Goal: Information Seeking & Learning: Learn about a topic

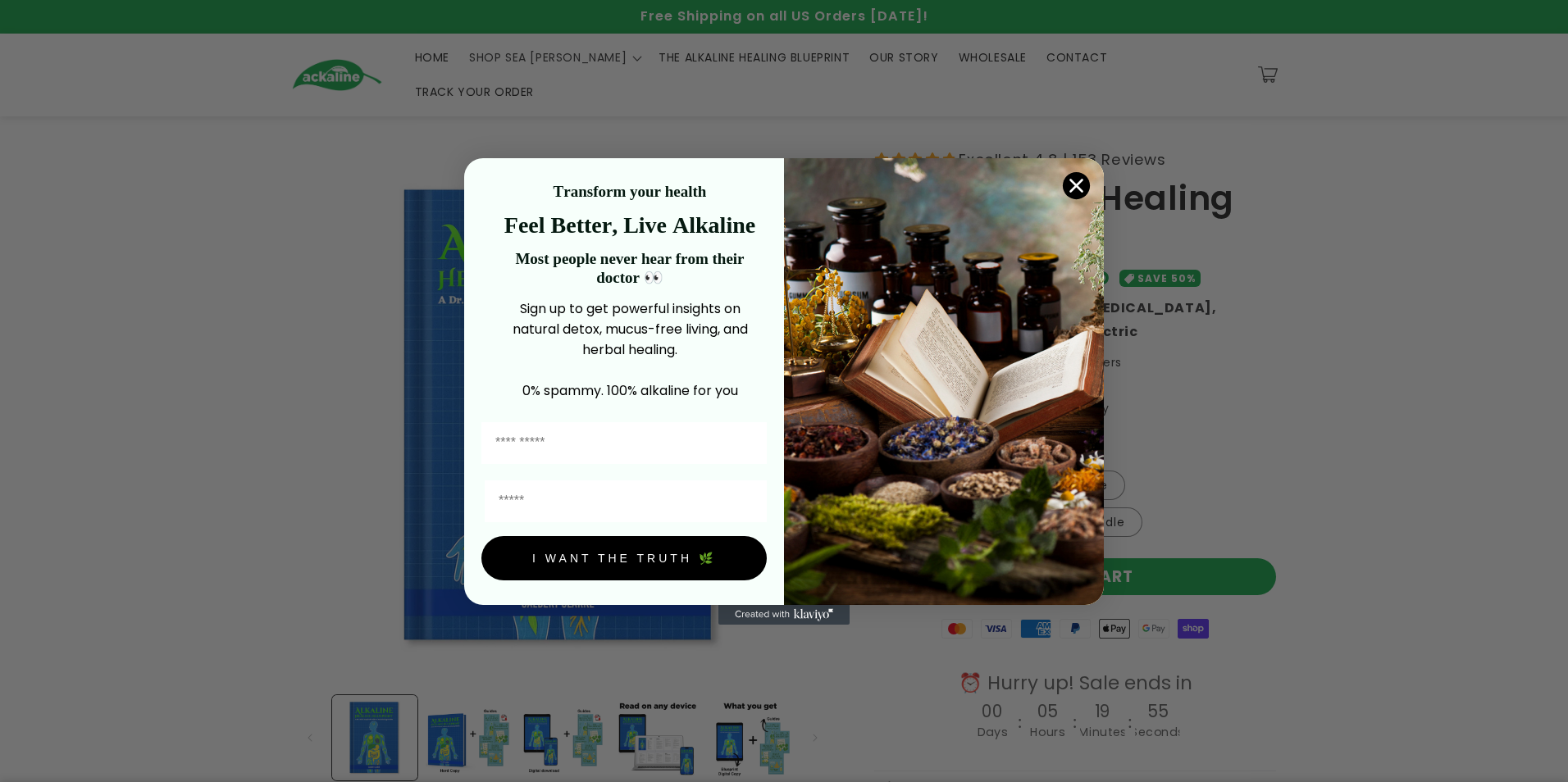
click at [1077, 176] on circle "Close dialog" at bounding box center [1076, 184] width 27 height 27
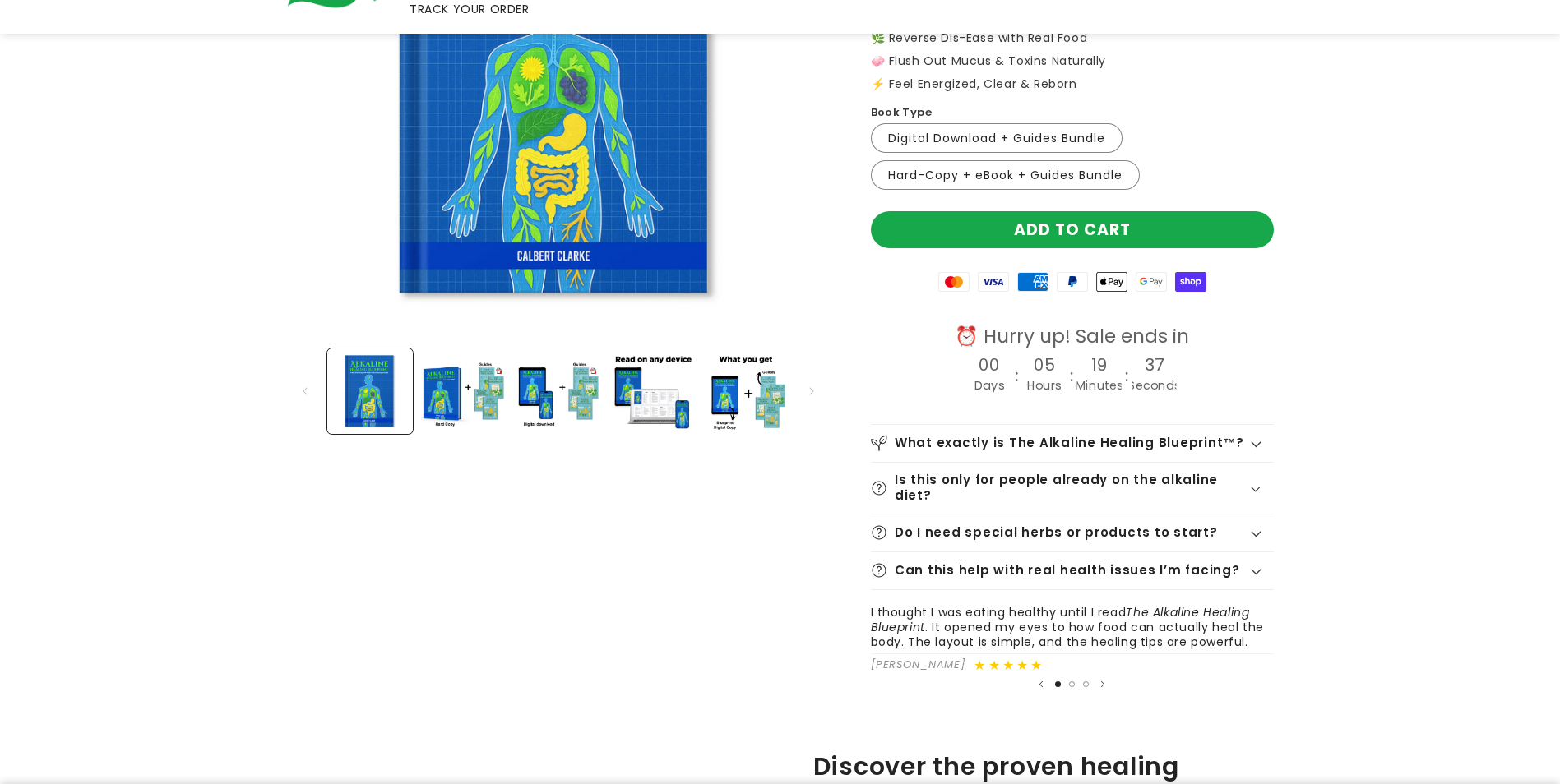
scroll to position [411, 0]
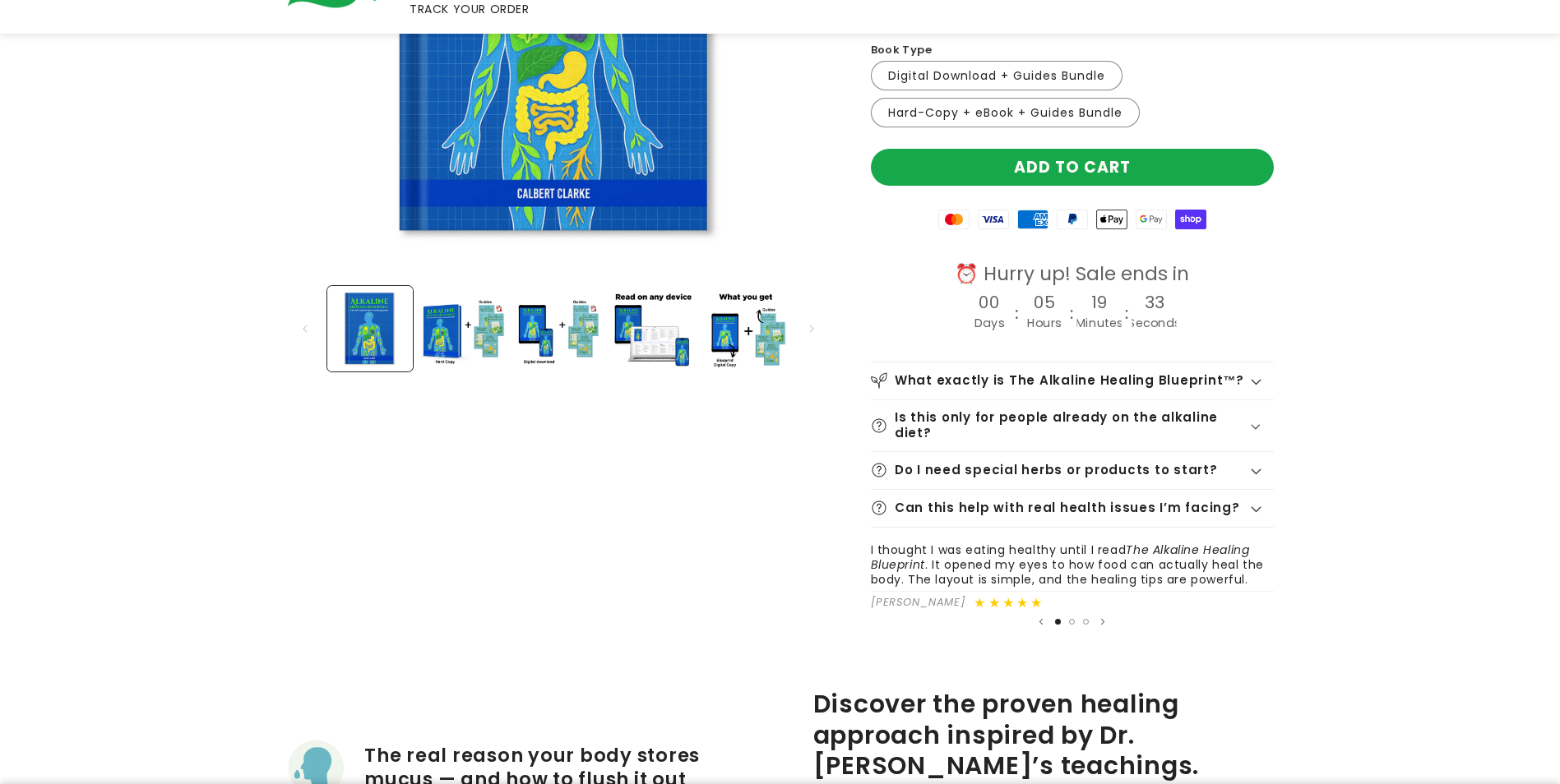
click at [1257, 363] on summary "What exactly is The Alkaline Healing Blueprint™?" at bounding box center [1072, 380] width 403 height 37
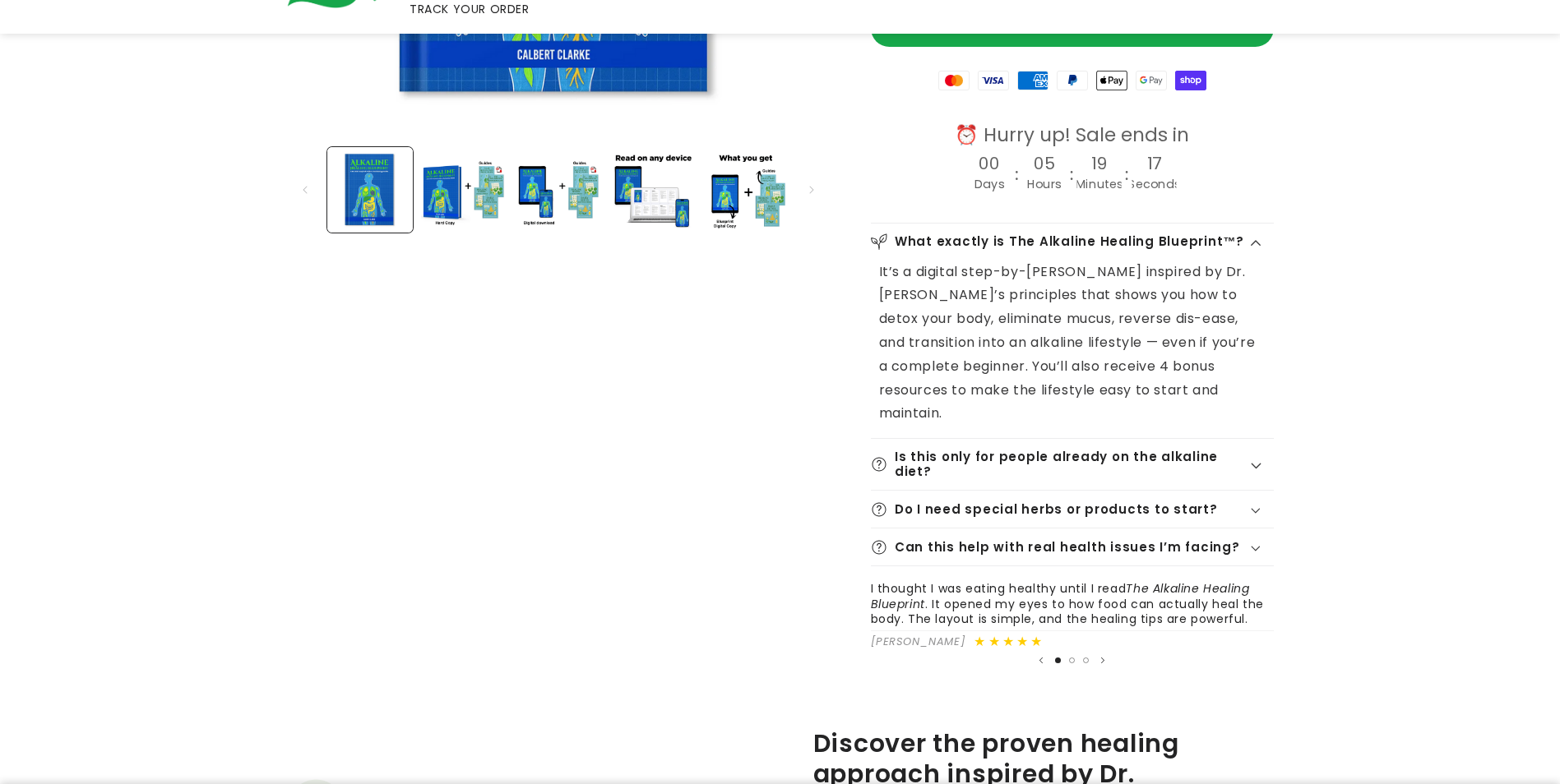
scroll to position [575, 0]
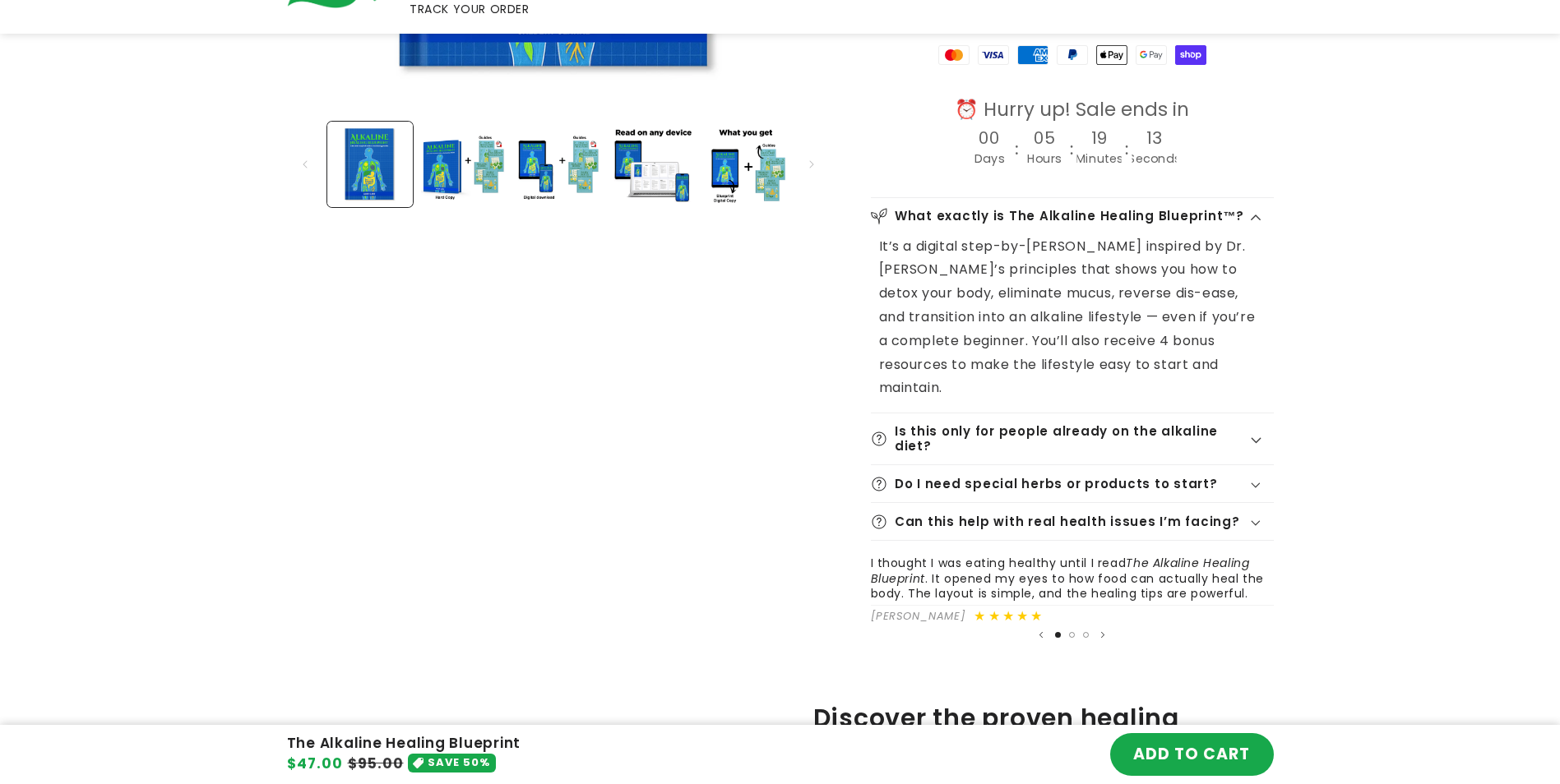
click at [1259, 438] on icon at bounding box center [1256, 440] width 11 height 6
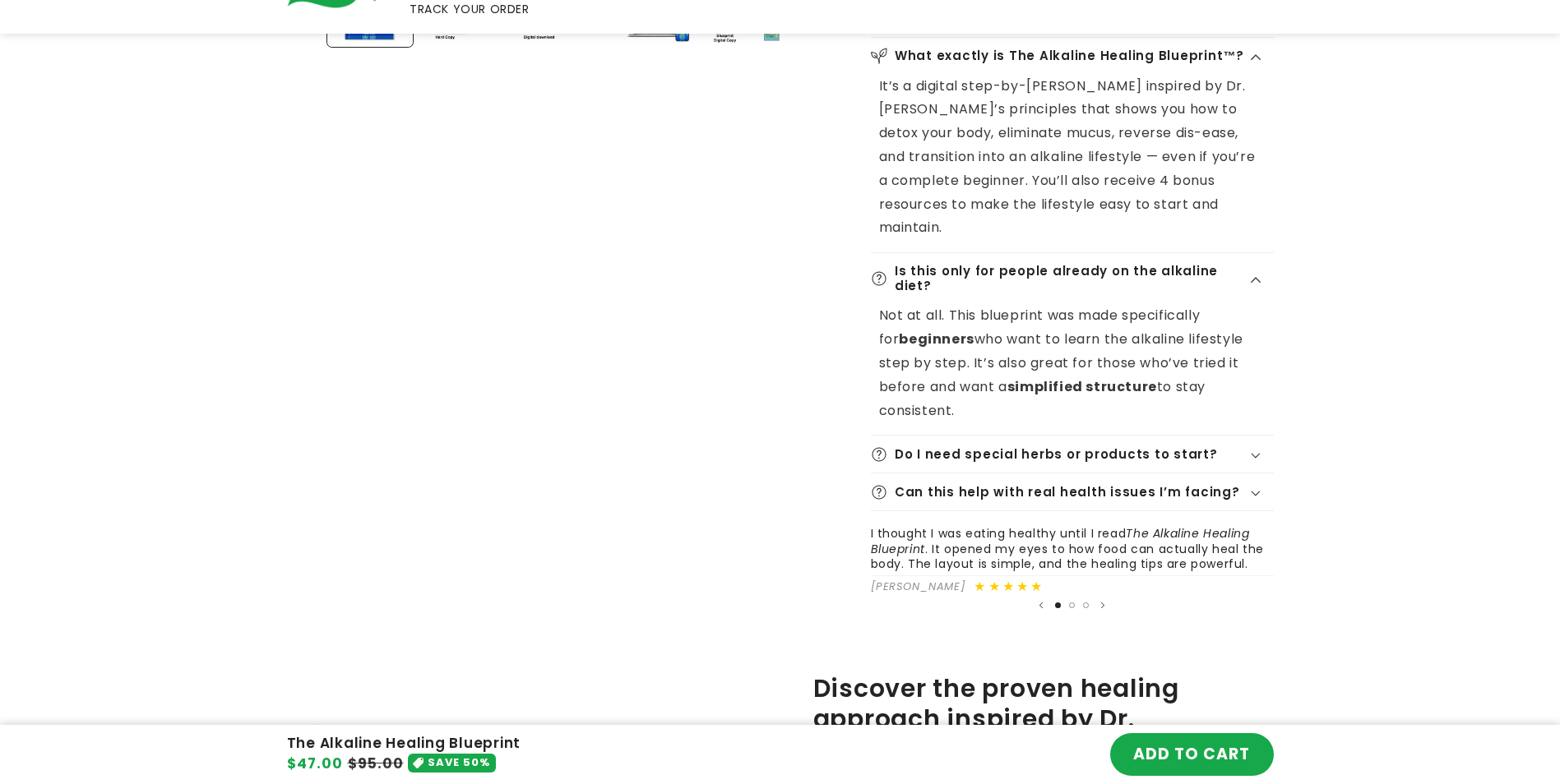
scroll to position [739, 0]
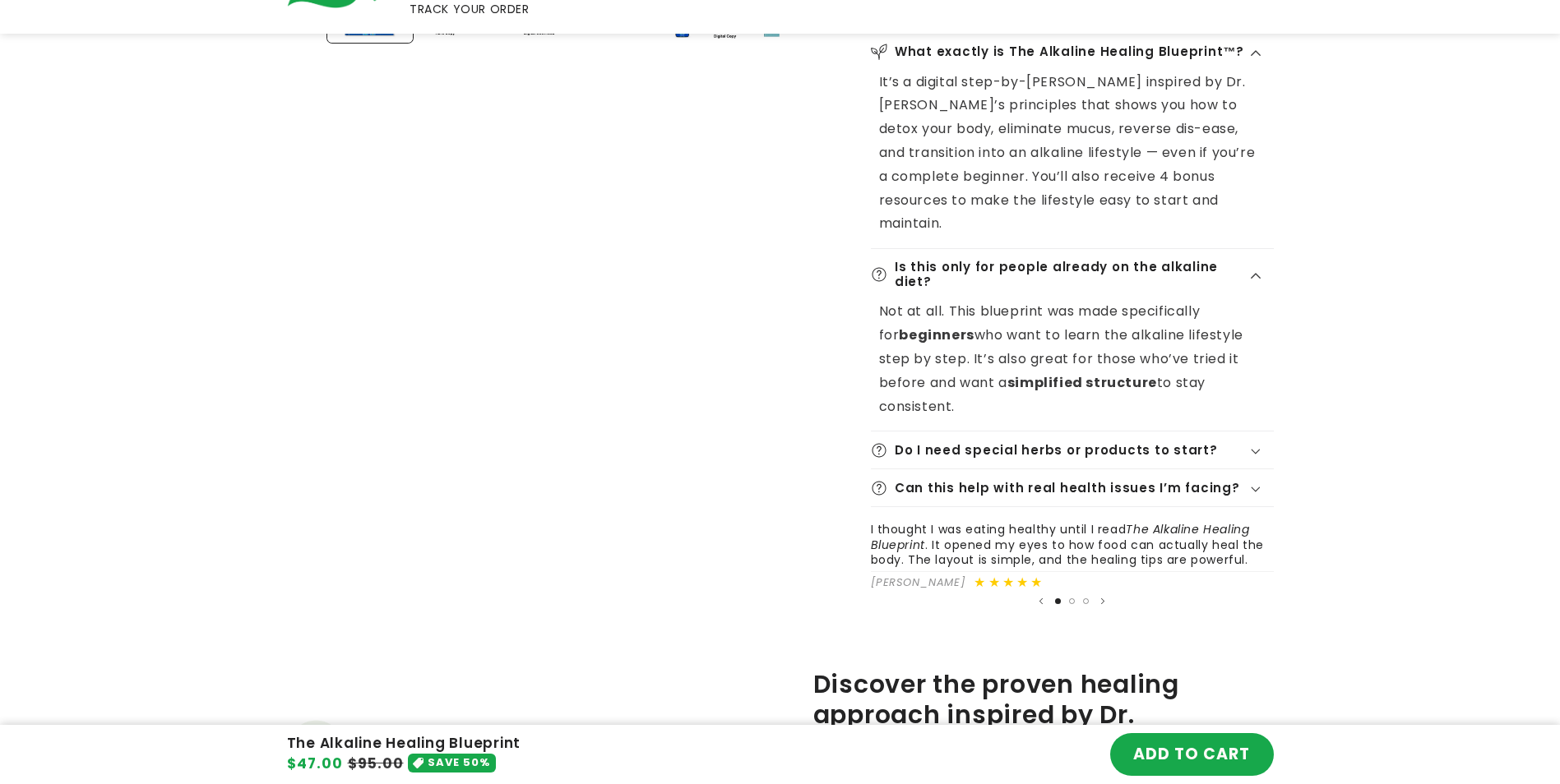
click at [1254, 448] on icon at bounding box center [1256, 451] width 11 height 6
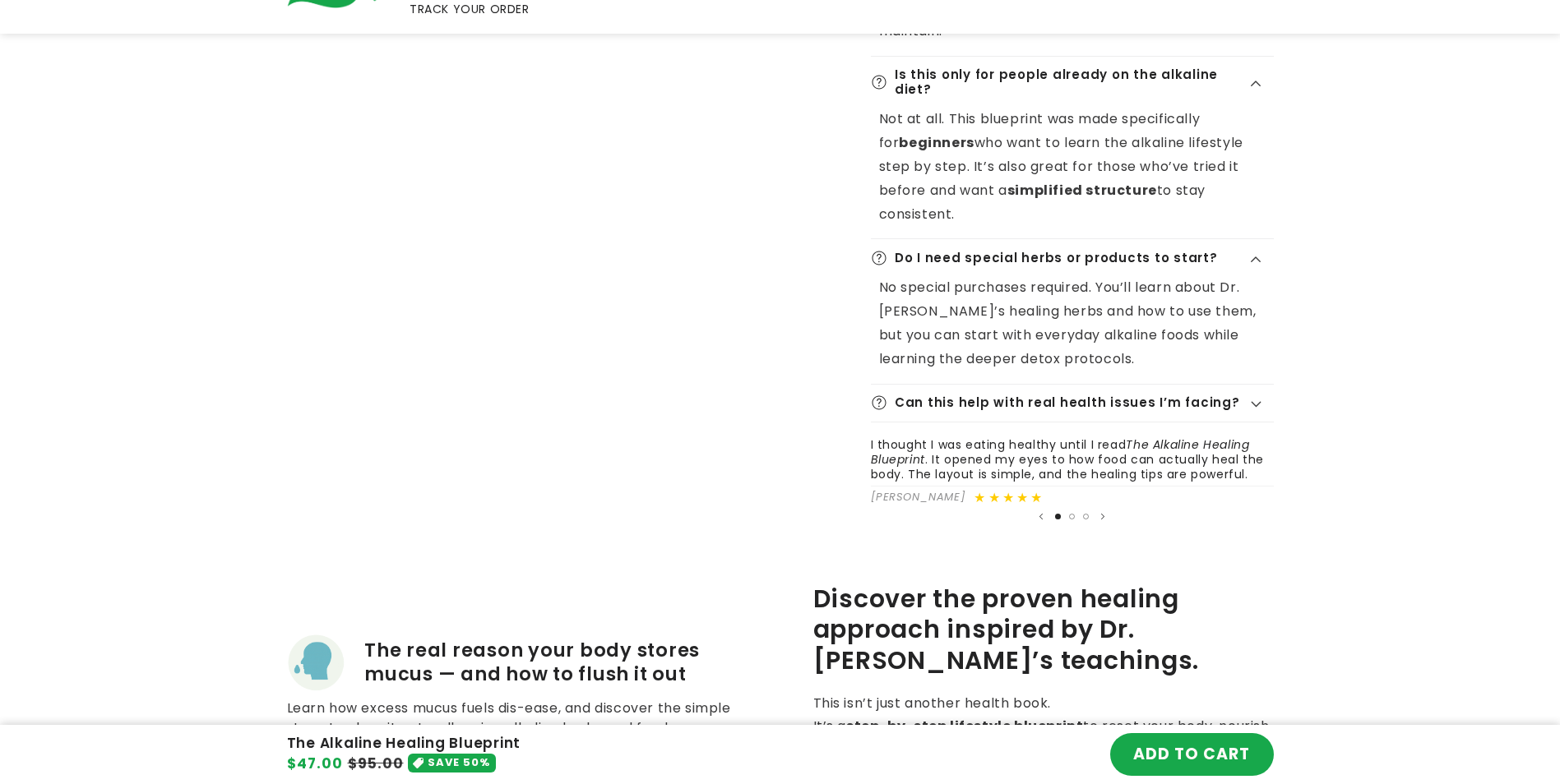
scroll to position [986, 0]
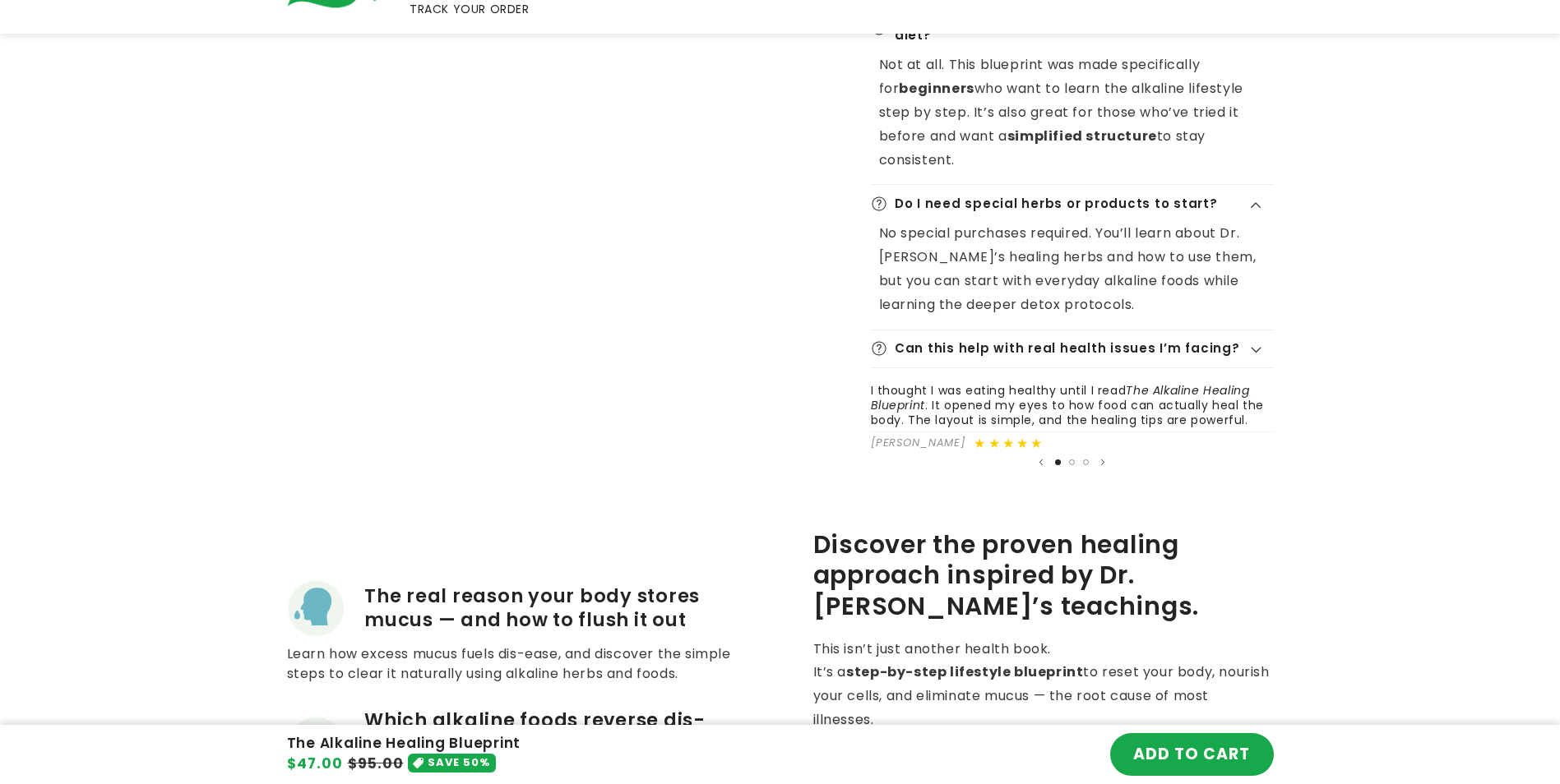
click at [1257, 330] on summary "Can this help with real health issues I’m facing?" at bounding box center [1072, 348] width 403 height 37
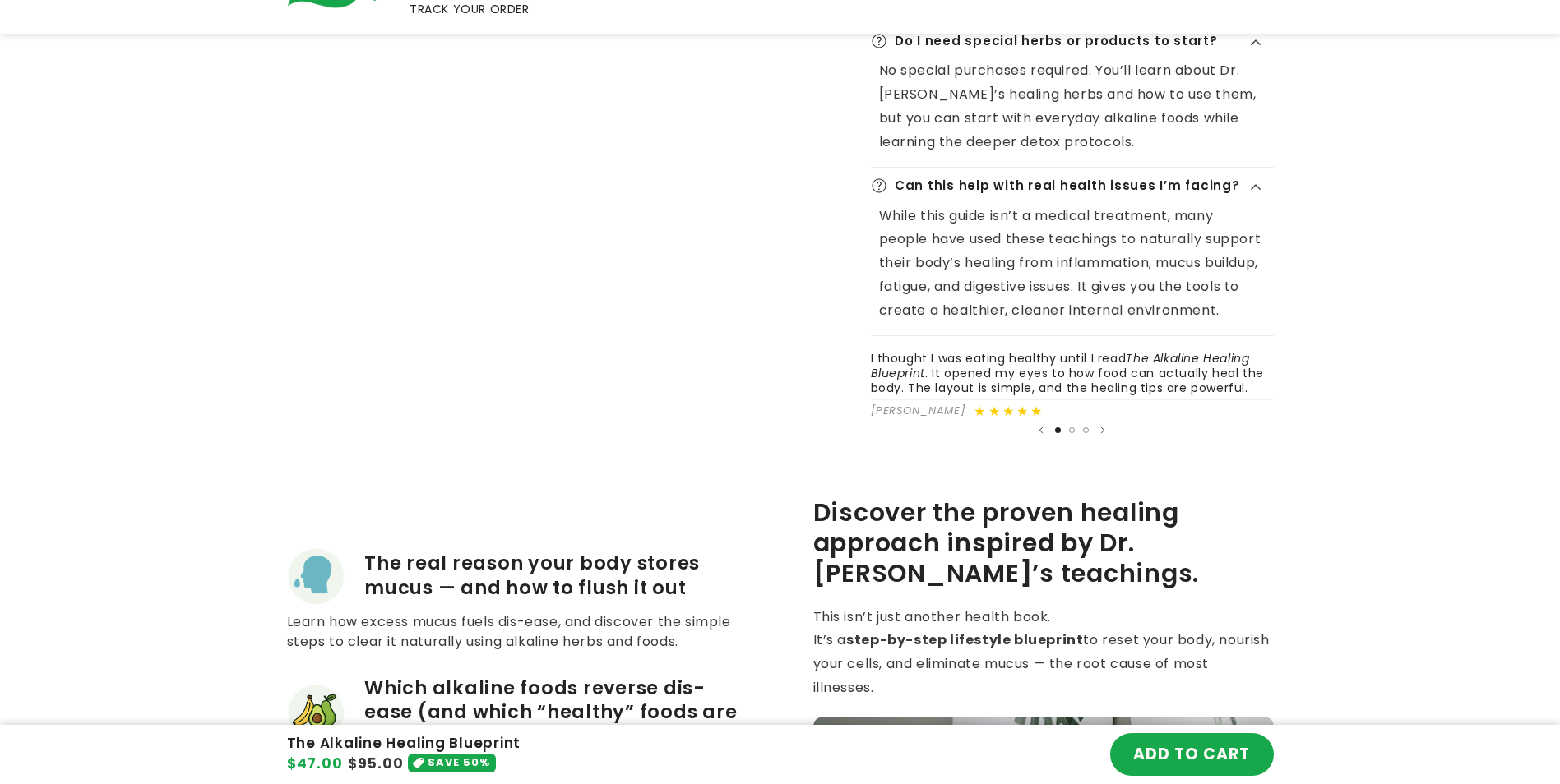
scroll to position [1150, 0]
click at [1100, 425] on icon "Next slide" at bounding box center [1102, 429] width 6 height 7
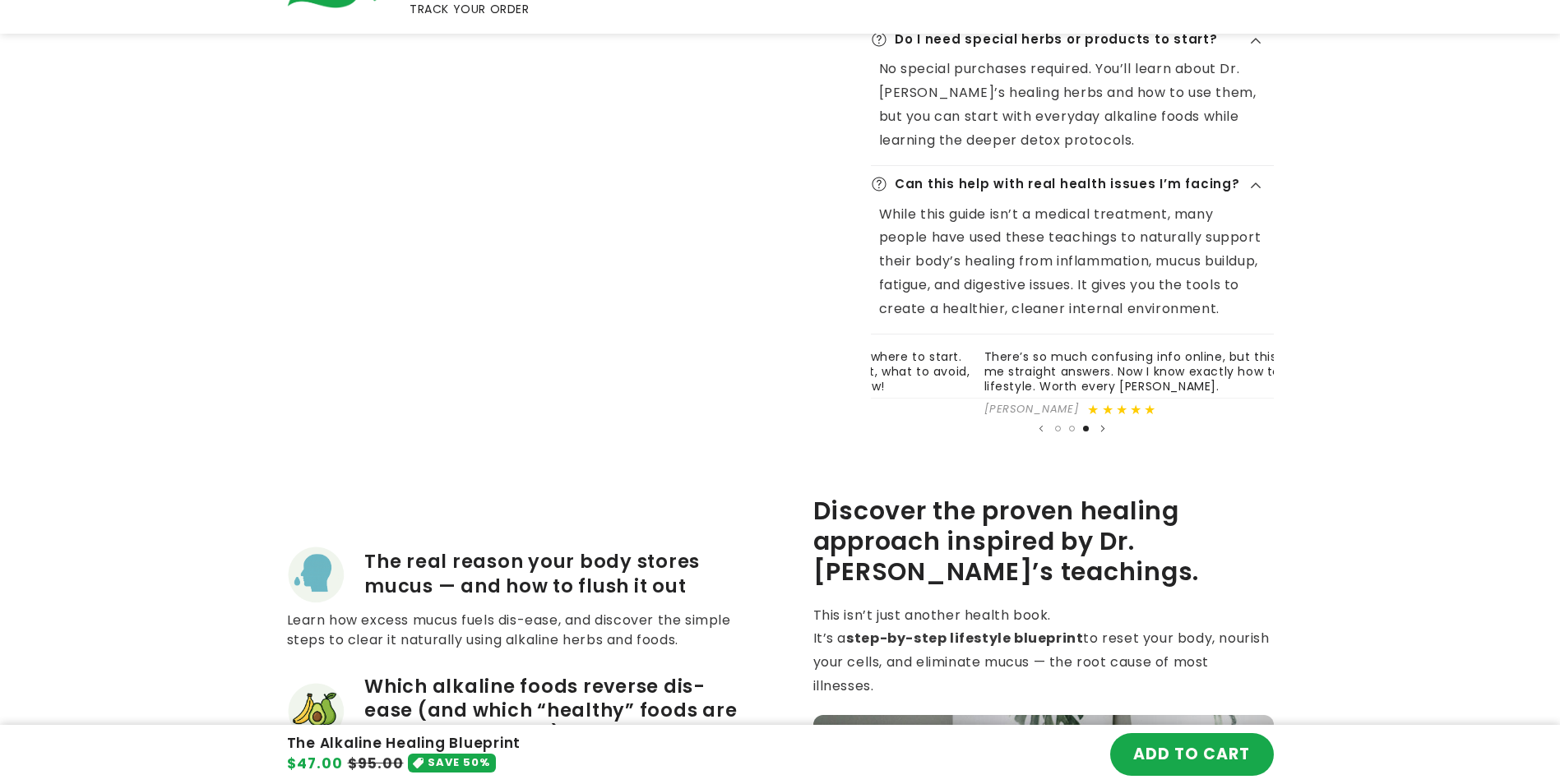
scroll to position [0, 806]
click at [1100, 425] on icon "Next slide" at bounding box center [1102, 429] width 6 height 7
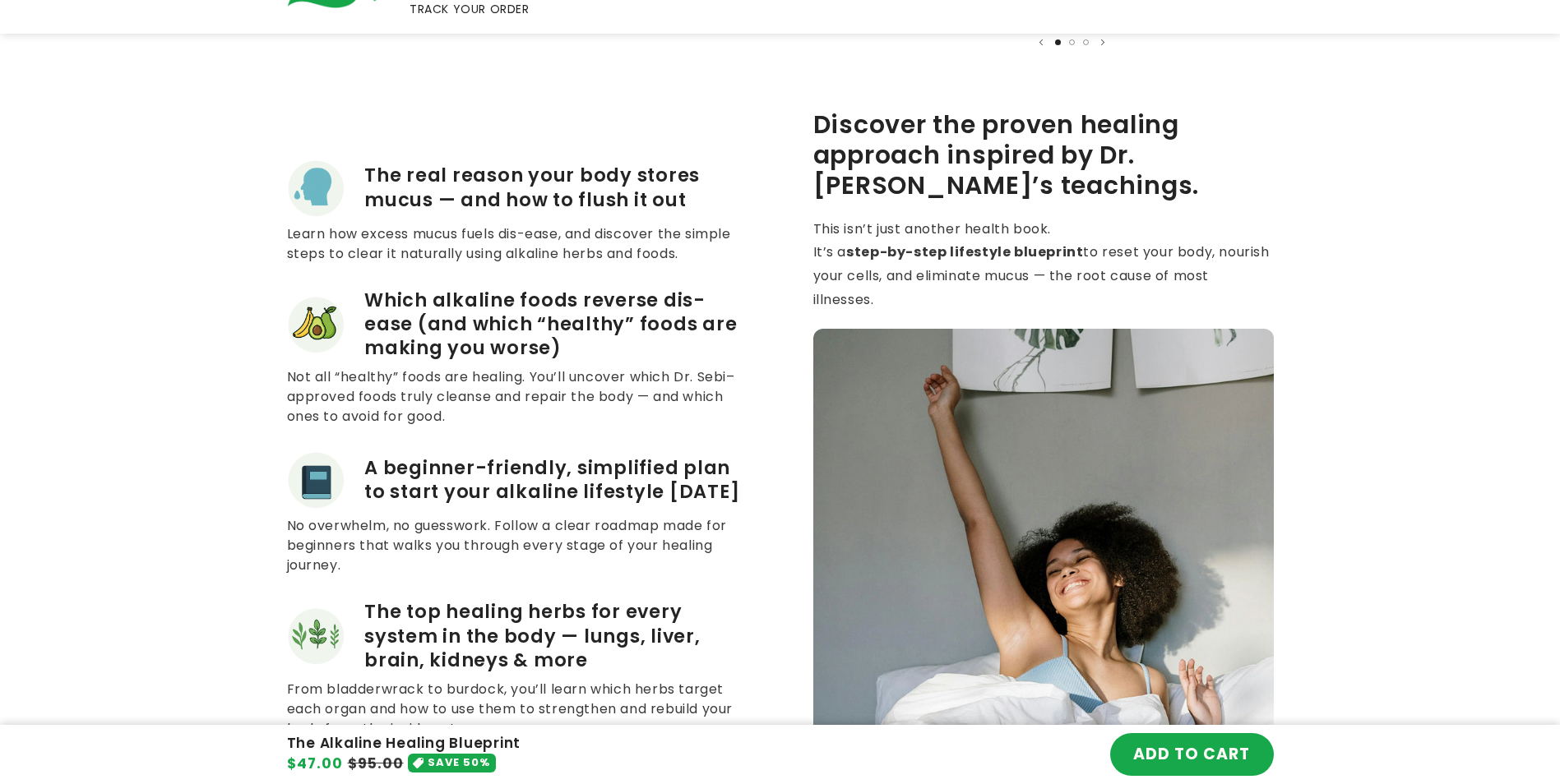
scroll to position [1562, 0]
